Goal: Register for event/course

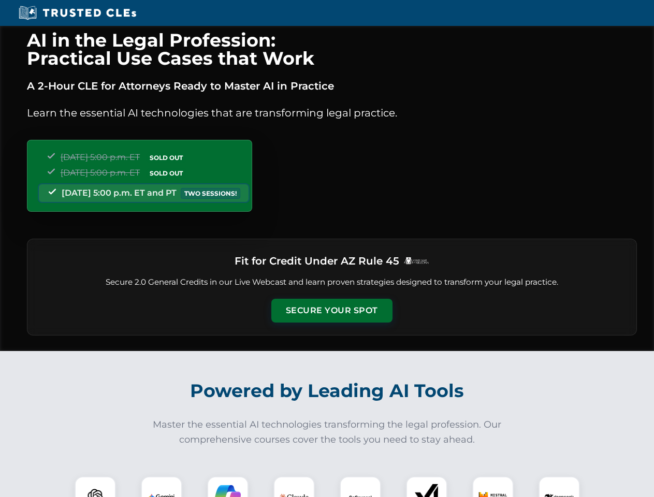
click at [332, 311] on button "Secure Your Spot" at bounding box center [332, 311] width 121 height 24
click at [95, 487] on img at bounding box center [95, 497] width 30 height 30
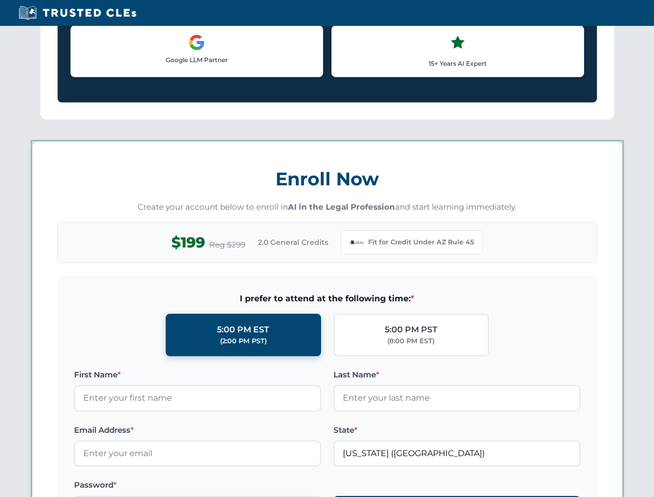
click at [228, 487] on label "Password *" at bounding box center [197, 485] width 247 height 12
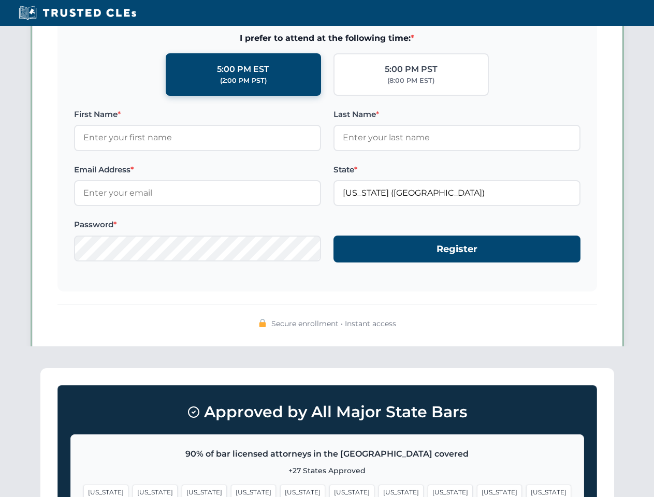
click at [477, 487] on span "[US_STATE]" at bounding box center [499, 492] width 45 height 15
